Goal: Information Seeking & Learning: Check status

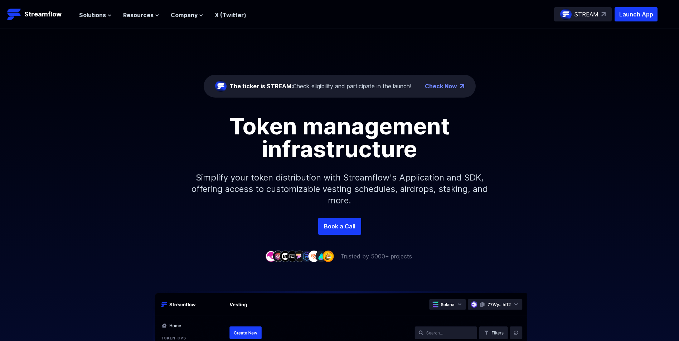
click at [294, 82] on div "The ticker is STREAM: Check eligibility and participate in the launch!" at bounding box center [320, 86] width 182 height 9
click at [304, 85] on div "The ticker is STREAM: Check eligibility and participate in the launch!" at bounding box center [320, 86] width 182 height 9
drag, startPoint x: 304, startPoint y: 87, endPoint x: 456, endPoint y: 83, distance: 152.2
click at [456, 83] on link "Check Now" at bounding box center [441, 86] width 32 height 9
click at [315, 87] on div "The ticker is STREAM: Check eligibility and participate in the launch!" at bounding box center [320, 86] width 182 height 9
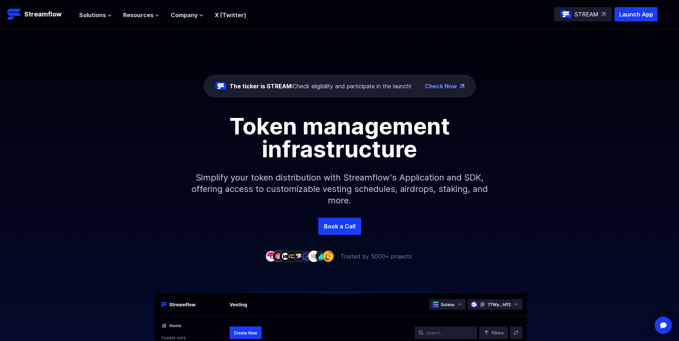
click at [390, 84] on div "The ticker is STREAM: Check eligibility and participate in the launch!" at bounding box center [320, 86] width 182 height 9
click at [432, 84] on link "Check Now" at bounding box center [441, 86] width 32 height 9
click at [150, 15] on span "Resources" at bounding box center [138, 15] width 30 height 9
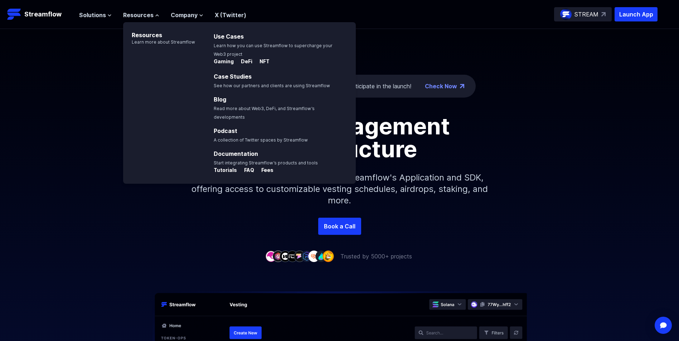
click at [531, 58] on div "The ticker is STREAM: Check eligibility and participate in the launch! Check No…" at bounding box center [339, 123] width 679 height 189
